Goal: Transaction & Acquisition: Purchase product/service

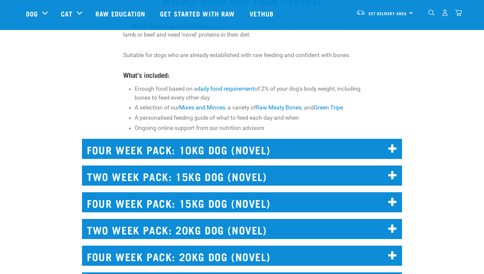
scroll to position [4, 0]
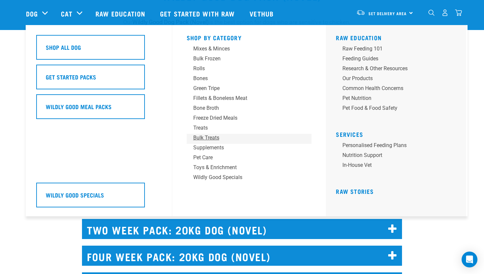
click at [209, 139] on div "Bulk Treats" at bounding box center [244, 138] width 103 height 8
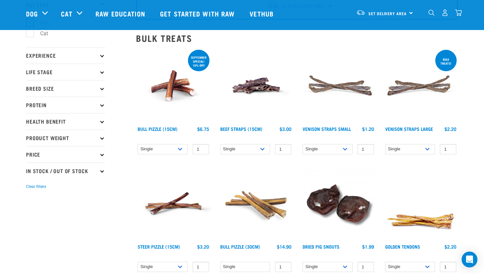
scroll to position [53, 0]
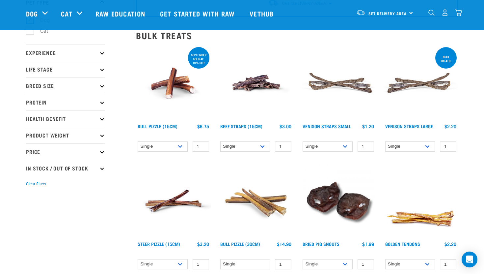
click at [177, 73] on img at bounding box center [173, 83] width 75 height 75
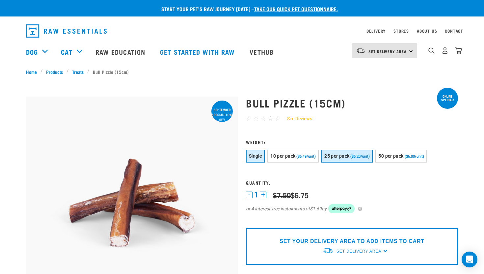
click at [367, 158] on span "($6.20/unit)" at bounding box center [359, 156] width 19 height 4
click at [383, 102] on h1 "Bull Pizzle (15cm)" at bounding box center [352, 103] width 212 height 12
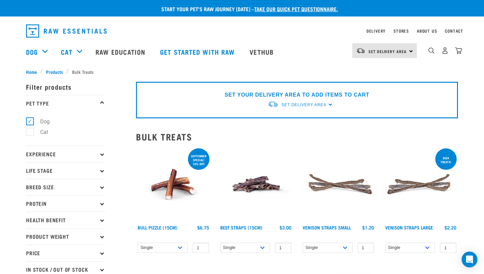
scroll to position [95, 0]
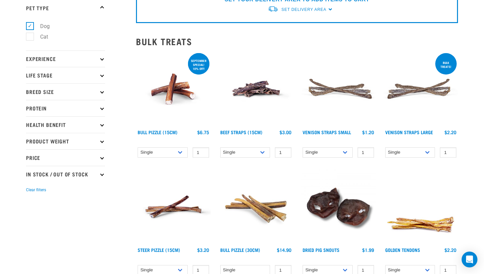
click at [267, 202] on img at bounding box center [256, 206] width 75 height 75
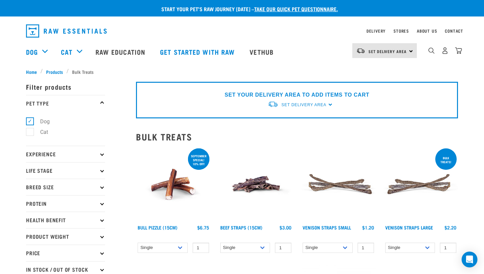
scroll to position [89, 0]
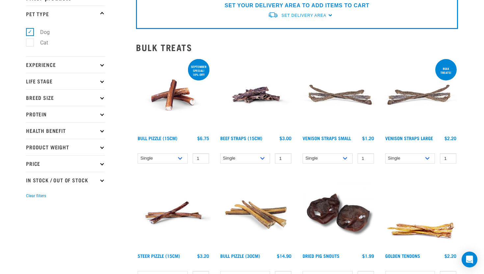
click at [182, 107] on img at bounding box center [173, 95] width 75 height 75
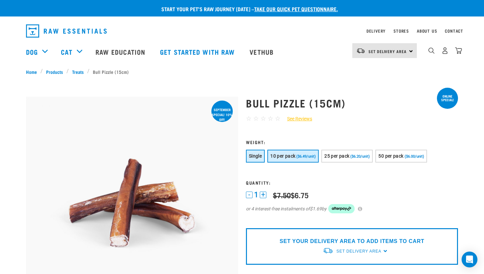
click at [292, 153] on button "10 per pack ($6.49/unit)" at bounding box center [292, 156] width 51 height 13
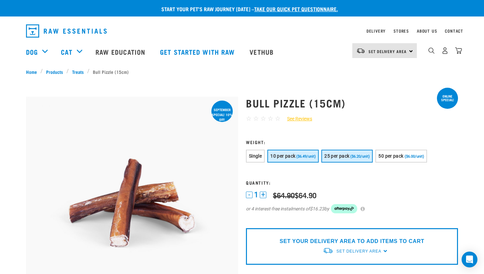
click at [350, 155] on button "25 per pack ($6.20/unit)" at bounding box center [346, 156] width 51 height 13
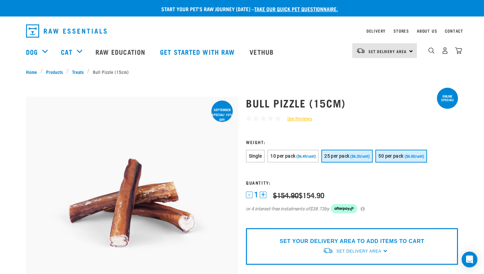
click at [389, 158] on span "50 per pack" at bounding box center [390, 155] width 25 height 5
click at [358, 155] on span "($6.20/unit)" at bounding box center [359, 156] width 19 height 4
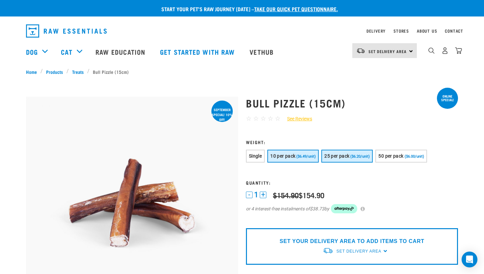
click at [303, 157] on span "($6.49/unit)" at bounding box center [305, 156] width 19 height 4
click at [255, 157] on span "Single" at bounding box center [255, 155] width 13 height 5
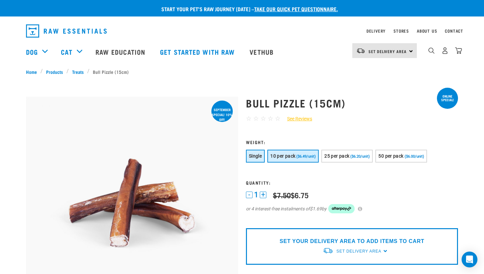
click at [291, 158] on button "10 per pack ($6.49/unit)" at bounding box center [292, 156] width 51 height 13
click at [256, 156] on span "Single" at bounding box center [255, 155] width 13 height 5
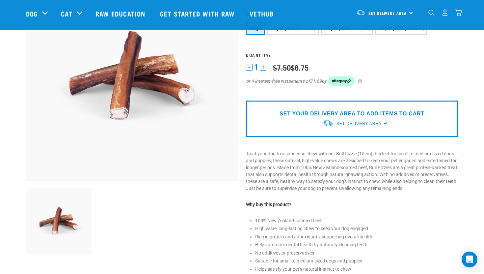
scroll to position [92, 0]
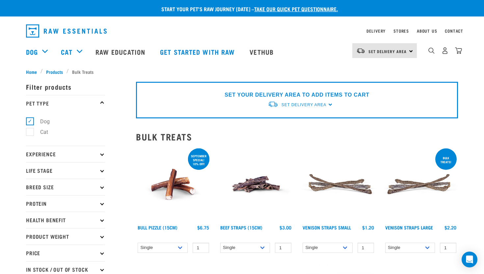
scroll to position [84, 0]
